Goal: Communication & Community: Answer question/provide support

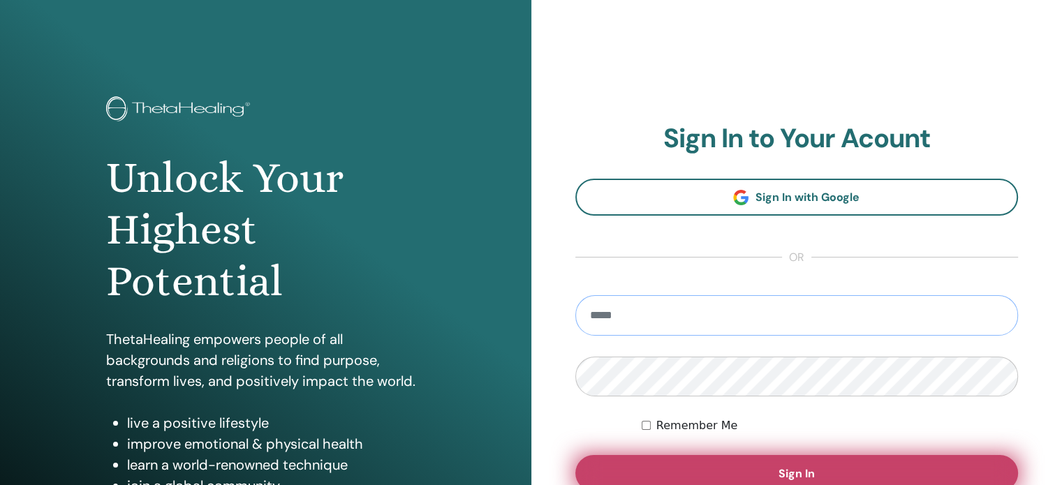
type input "**********"
click at [799, 470] on span "Sign In" at bounding box center [796, 473] width 36 height 15
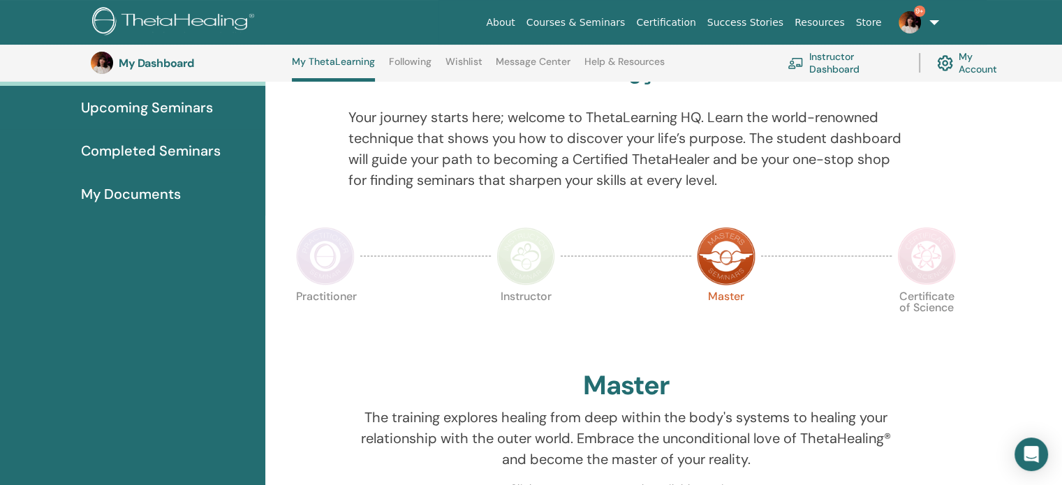
scroll to position [126, 0]
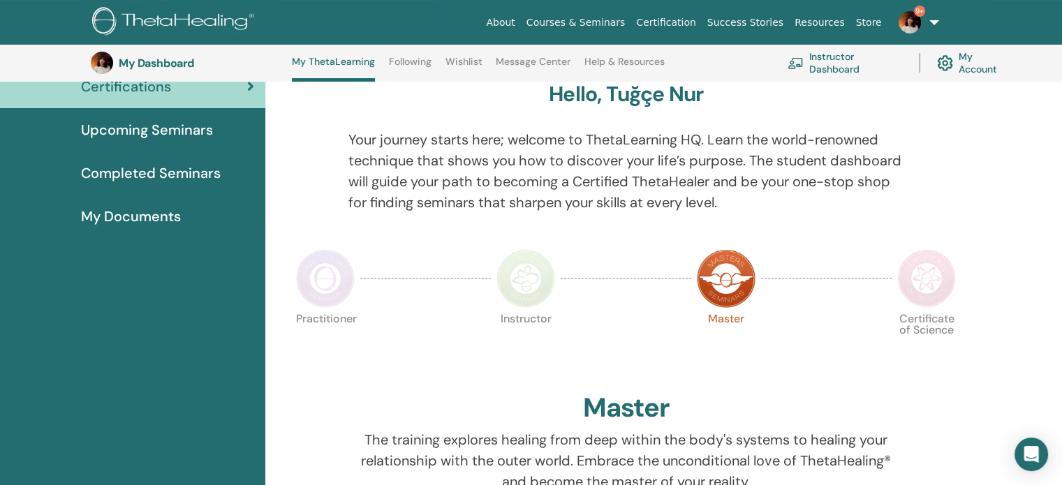
click at [829, 64] on link "Instructor Dashboard" at bounding box center [844, 62] width 114 height 31
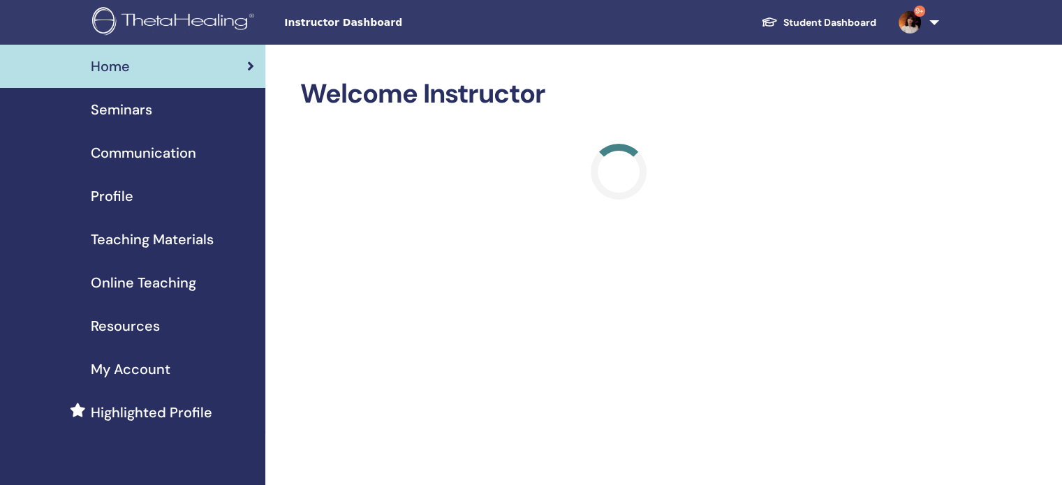
click at [142, 109] on span "Seminars" at bounding box center [121, 109] width 61 height 21
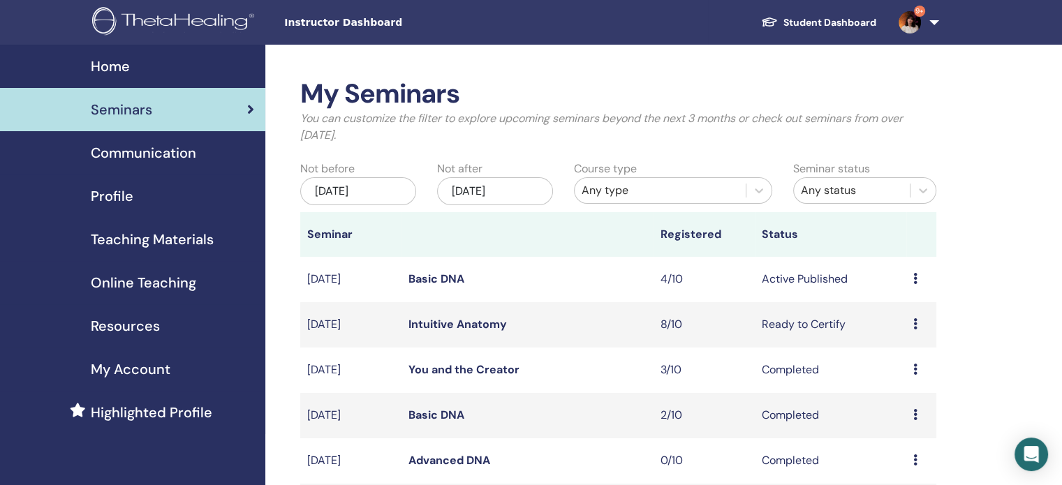
click at [439, 278] on link "Basic DNA" at bounding box center [436, 279] width 56 height 15
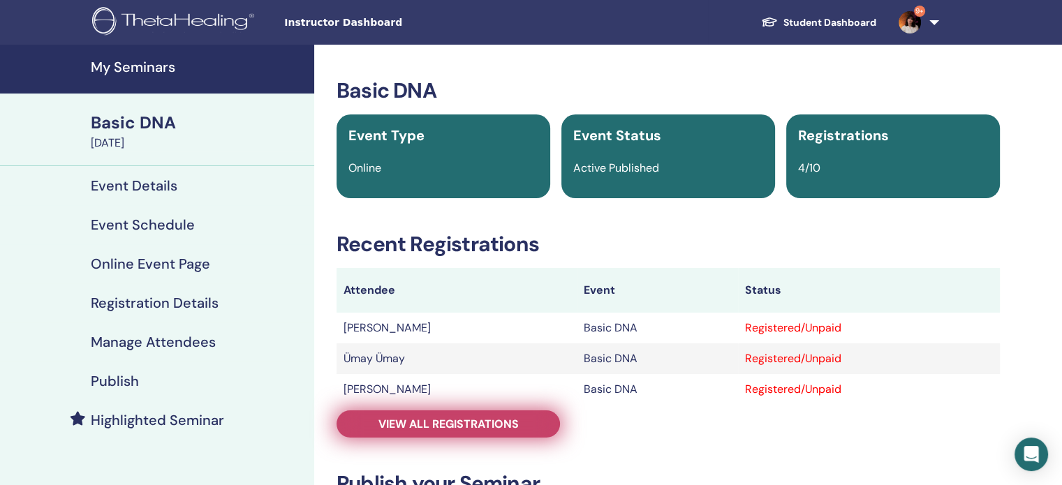
click at [430, 419] on span "View all registrations" at bounding box center [448, 424] width 140 height 15
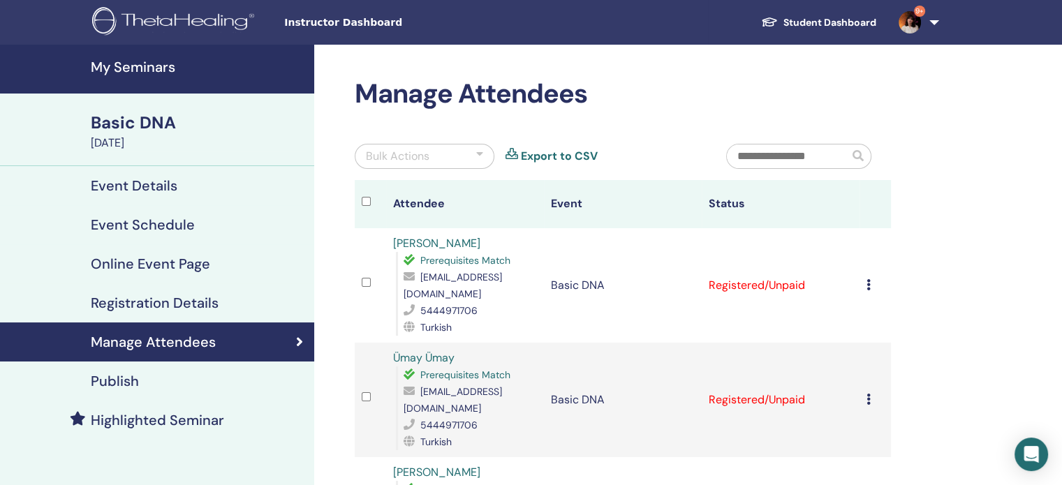
click at [916, 19] on img at bounding box center [909, 22] width 22 height 22
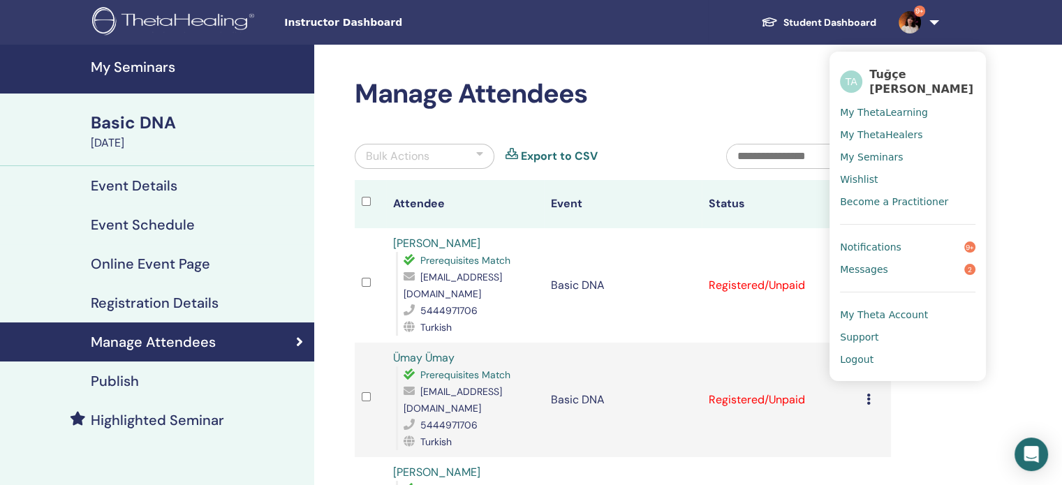
click at [889, 241] on span "Notifications" at bounding box center [870, 247] width 61 height 13
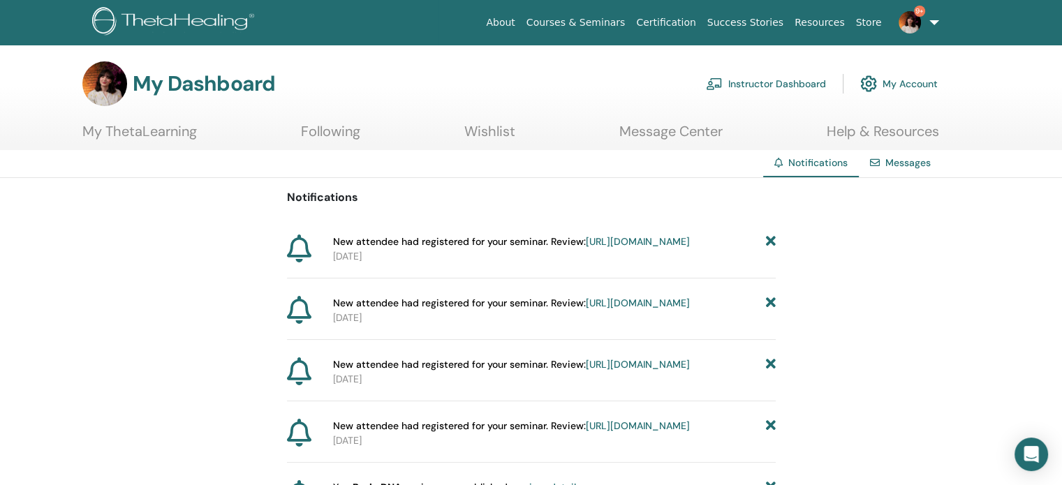
click at [915, 23] on img at bounding box center [909, 22] width 22 height 22
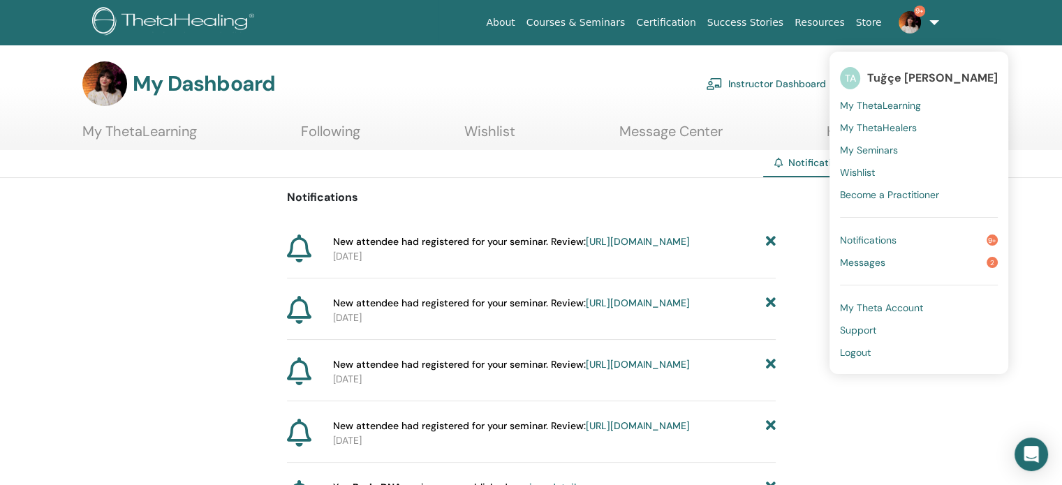
click at [923, 262] on link "Messages 2" at bounding box center [919, 262] width 158 height 22
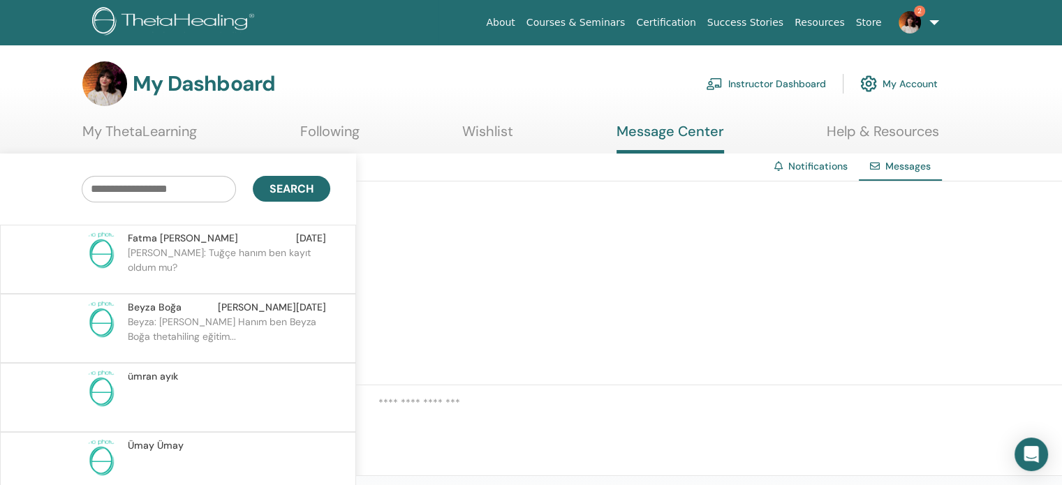
click at [288, 244] on div "[PERSON_NAME] ALAN [DATE]" at bounding box center [227, 238] width 198 height 15
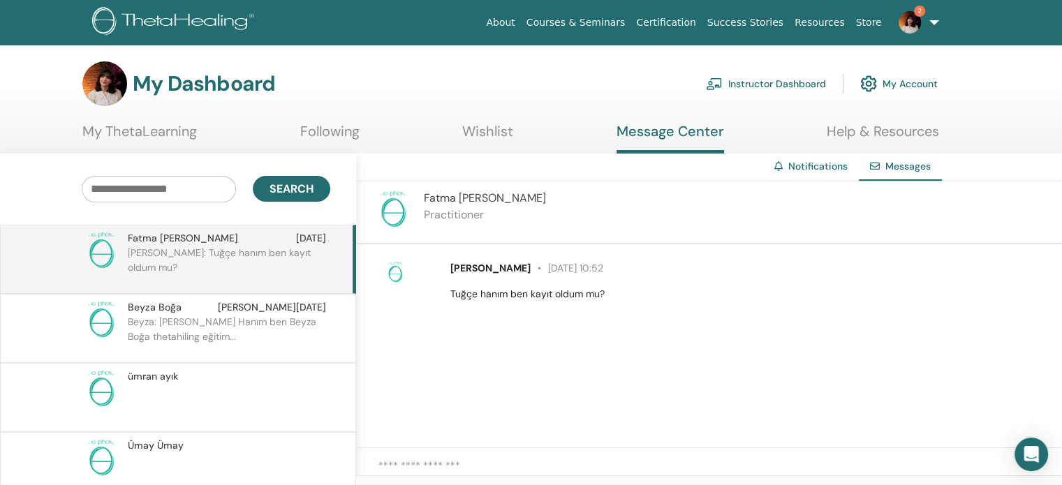
click at [253, 327] on p "Beyza: [PERSON_NAME] Hanım ben Beyza Boğa thetahiling eğitim..." at bounding box center [229, 336] width 202 height 42
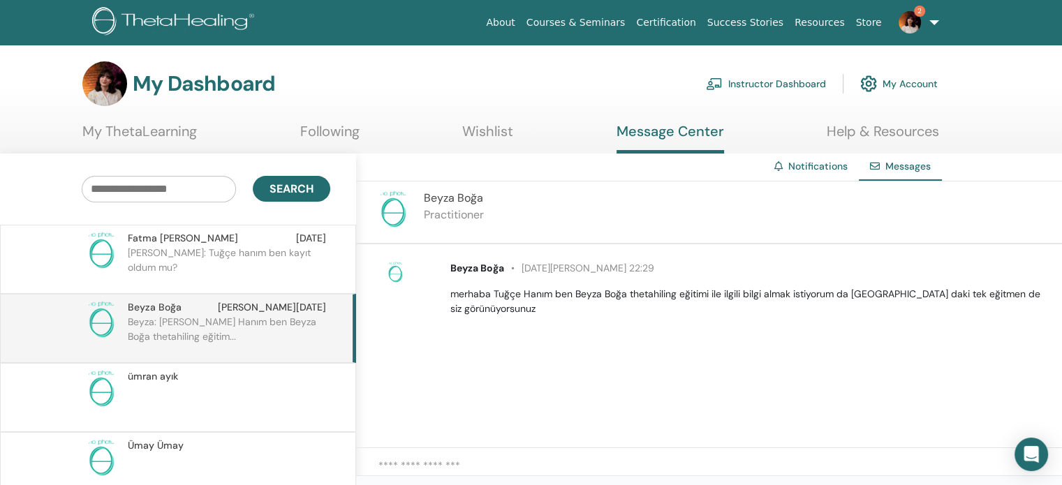
click at [570, 262] on span "[DATE][PERSON_NAME] 22:29" at bounding box center [579, 268] width 150 height 13
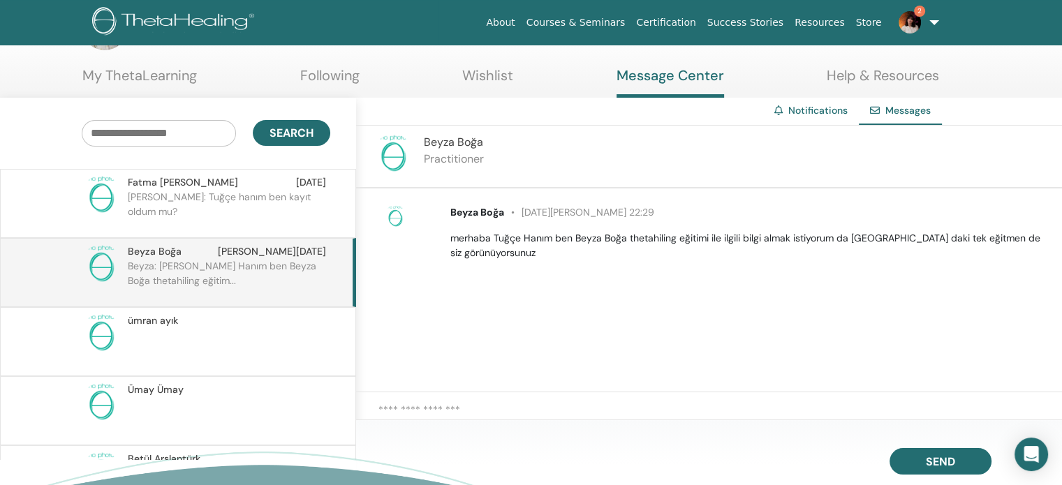
scroll to position [56, 0]
click at [481, 413] on textarea at bounding box center [719, 416] width 683 height 29
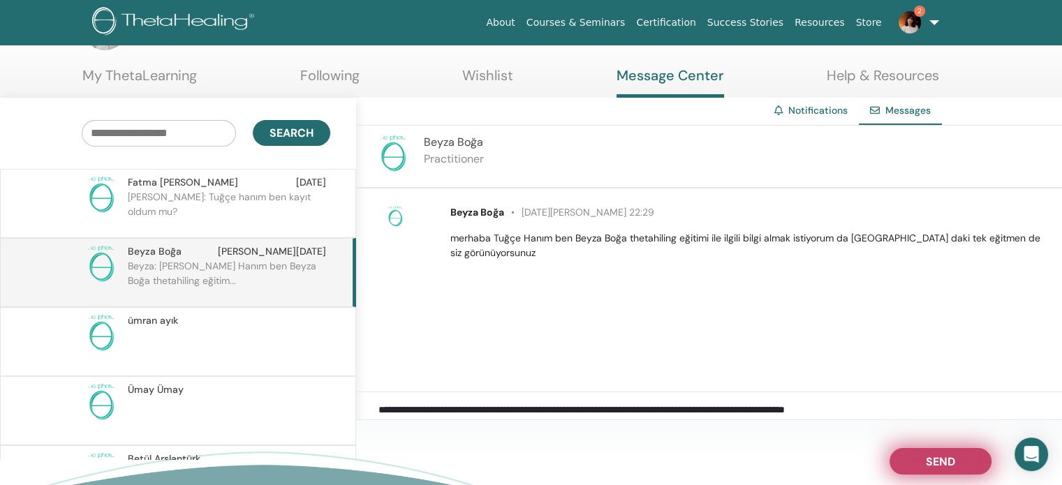
type textarea "**********"
click at [946, 462] on span "Send" at bounding box center [940, 459] width 29 height 10
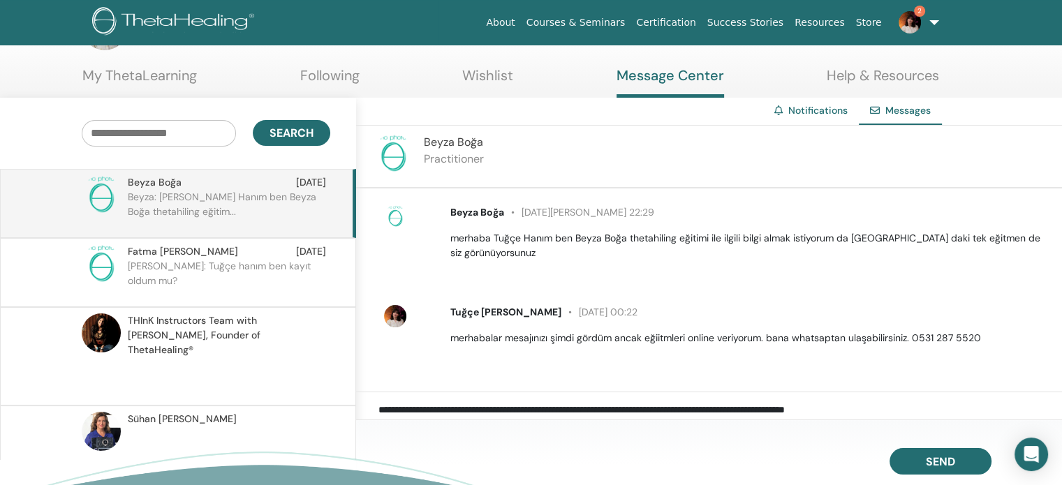
click at [190, 371] on p at bounding box center [229, 378] width 202 height 42
